Goal: Navigation & Orientation: Find specific page/section

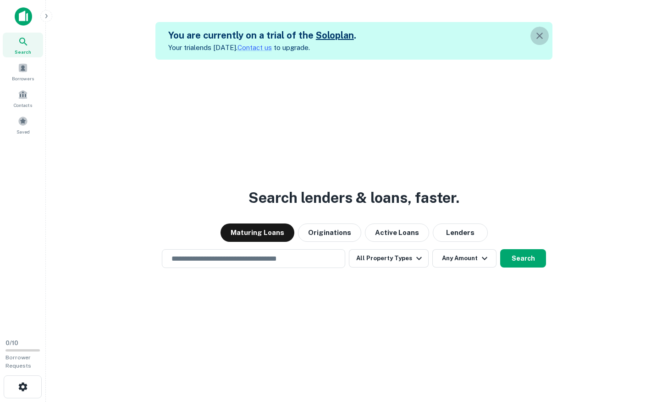
click at [536, 35] on icon "button" at bounding box center [539, 35] width 11 height 11
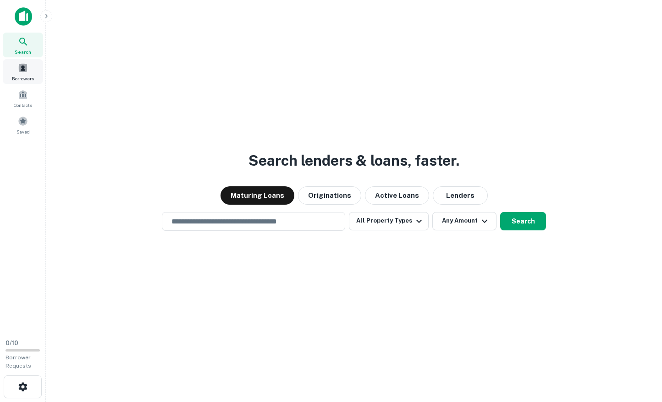
click at [23, 82] on div "Borrowers" at bounding box center [23, 71] width 40 height 25
